Goal: Entertainment & Leisure: Consume media (video, audio)

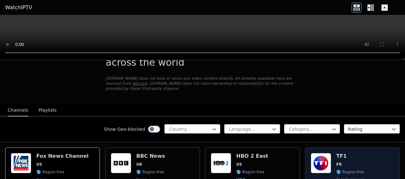
scroll to position [32, 0]
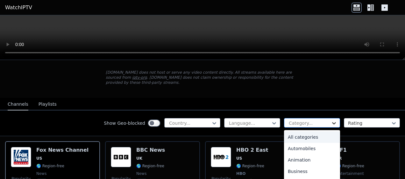
click at [331, 120] on icon at bounding box center [334, 123] width 6 height 6
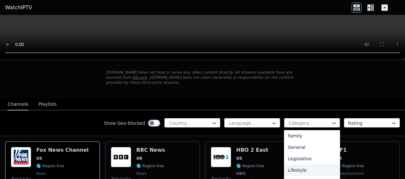
scroll to position [159, 0]
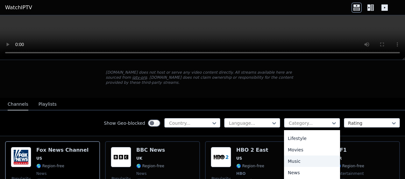
click at [291, 156] on div "Music" at bounding box center [312, 161] width 56 height 11
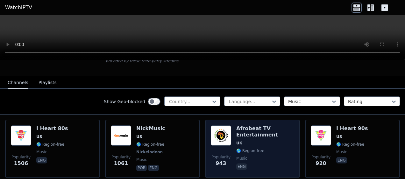
scroll to position [64, 0]
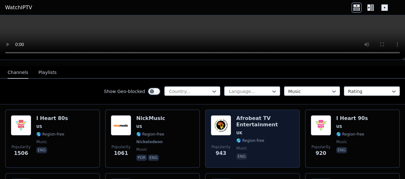
click at [245, 115] on h6 "Afrobeat TV Entertainment" at bounding box center [265, 121] width 58 height 13
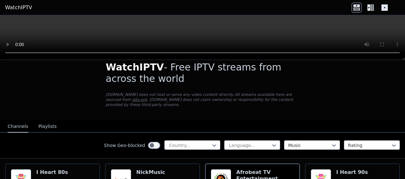
scroll to position [0, 0]
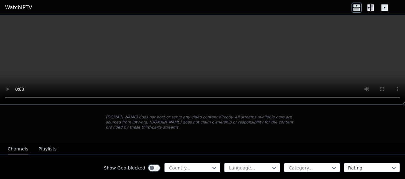
scroll to position [64, 0]
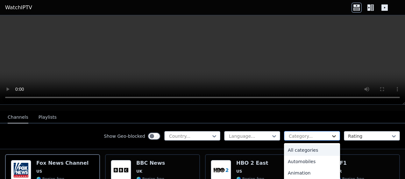
click at [331, 133] on icon at bounding box center [334, 136] width 6 height 6
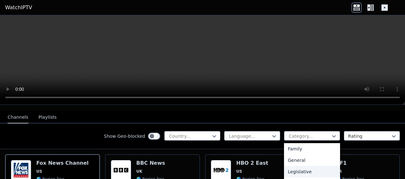
scroll to position [159, 0]
click at [294, 169] on div "Music" at bounding box center [312, 174] width 56 height 11
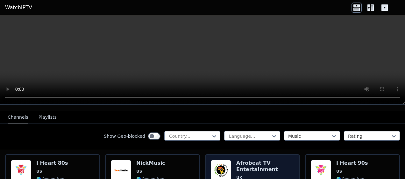
click at [251, 160] on h6 "Afrobeat TV Entertainment" at bounding box center [265, 166] width 58 height 13
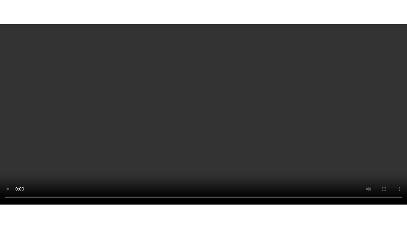
scroll to position [254, 0]
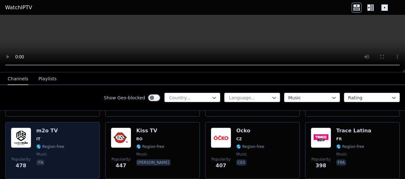
click at [38, 130] on div "m2o TV IT 🌎 Region-free music ita" at bounding box center [50, 151] width 28 height 46
